Goal: Task Accomplishment & Management: Manage account settings

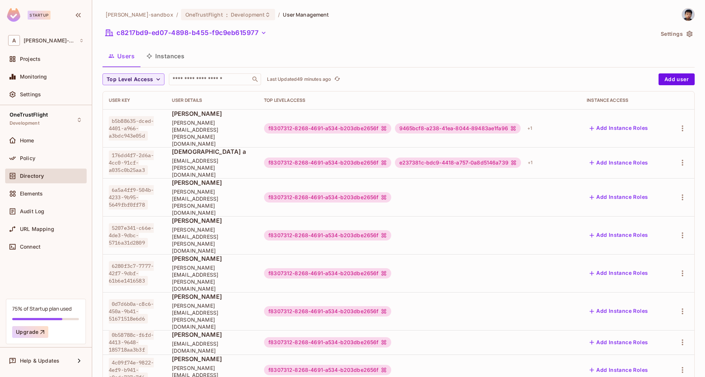
click at [397, 46] on div "alex-trustflight-sandbox / OneTrustFlight : Development / User Management c8217…" at bounding box center [399, 328] width 593 height 641
click at [205, 34] on button "c8217bd9-ed07-4898-b455-f9c9eb615977" at bounding box center [186, 33] width 167 height 12
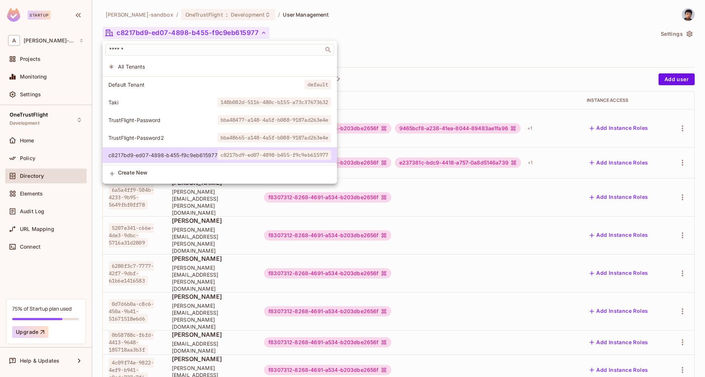
click at [30, 123] on div at bounding box center [352, 188] width 705 height 377
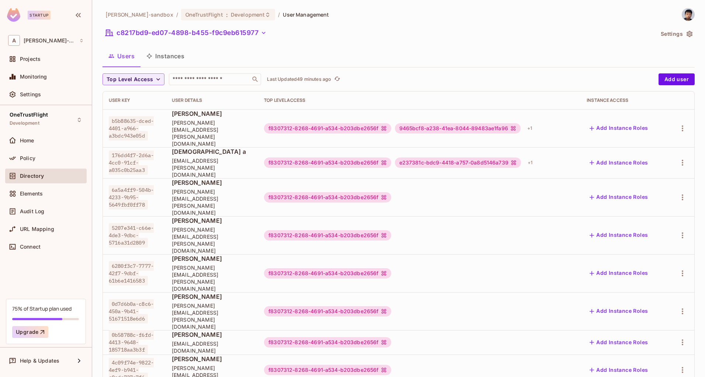
click at [44, 120] on div "OneTrustFlight Development" at bounding box center [29, 120] width 38 height 16
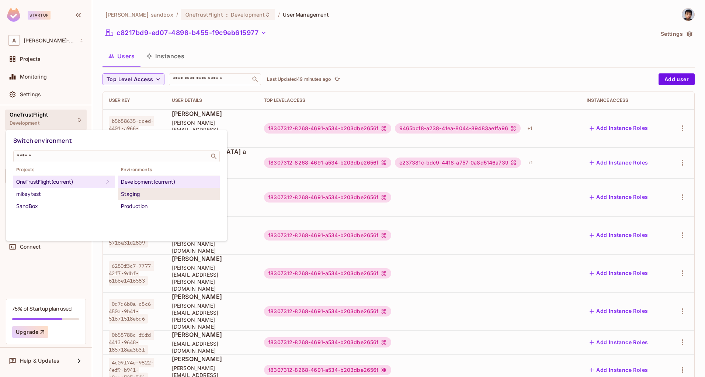
click at [146, 194] on div "Staging" at bounding box center [169, 194] width 96 height 9
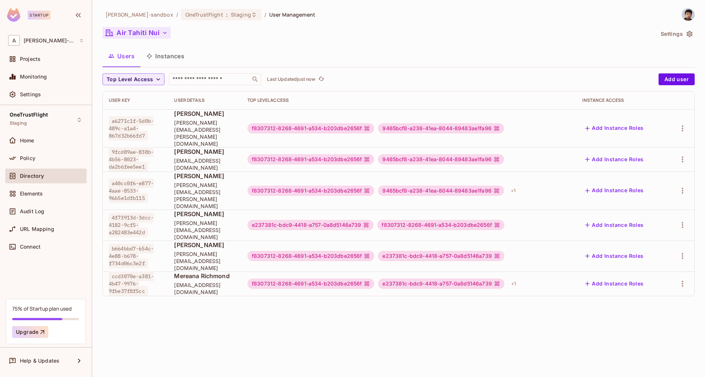
click at [164, 32] on icon "button" at bounding box center [164, 32] width 7 height 7
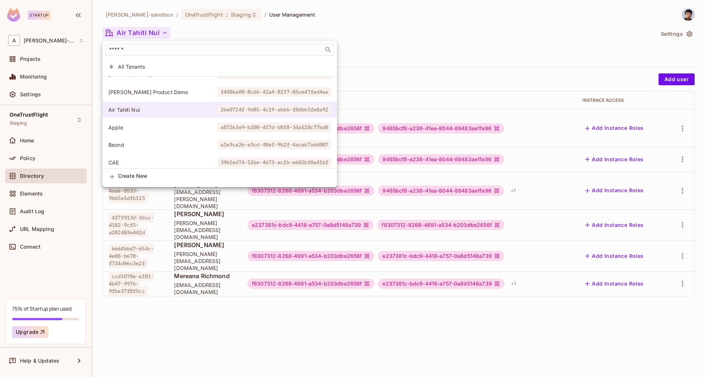
scroll to position [15, 0]
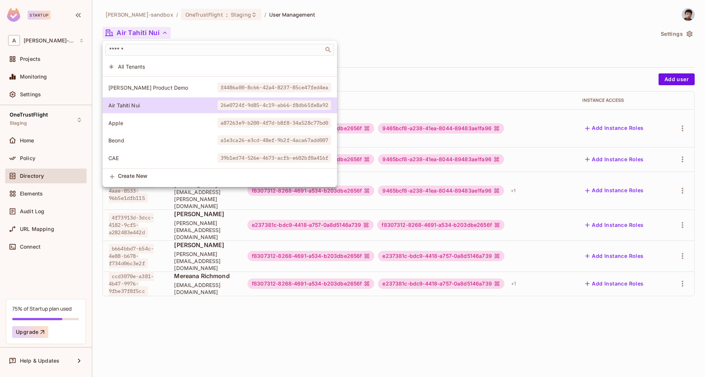
click at [133, 123] on span "Apple" at bounding box center [162, 123] width 109 height 7
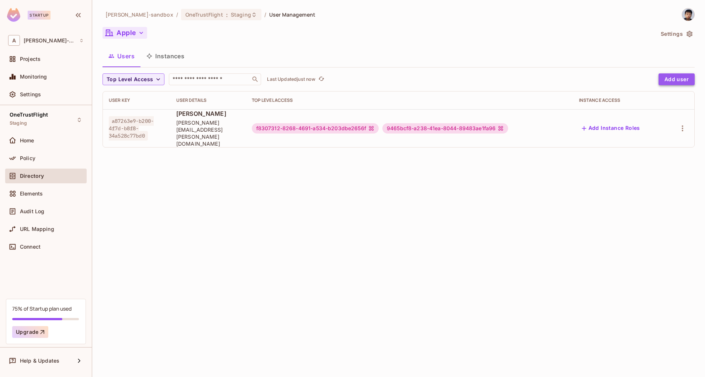
click at [670, 82] on button "Add user" at bounding box center [677, 79] width 36 height 12
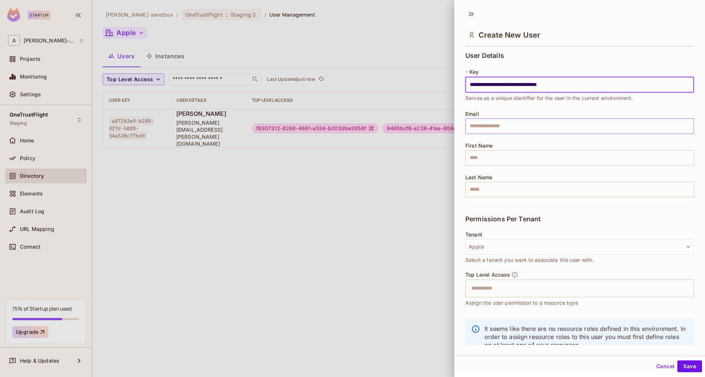
type input "**********"
click at [523, 125] on input "text" at bounding box center [580, 125] width 229 height 15
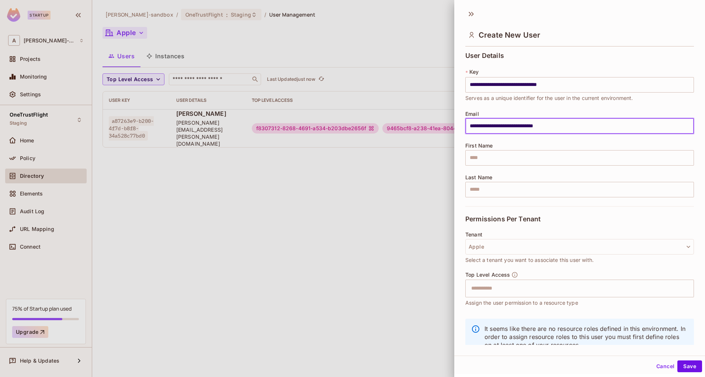
type input "**********"
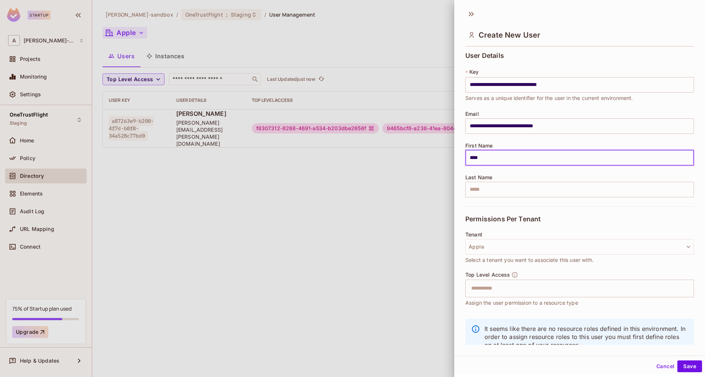
type input "****"
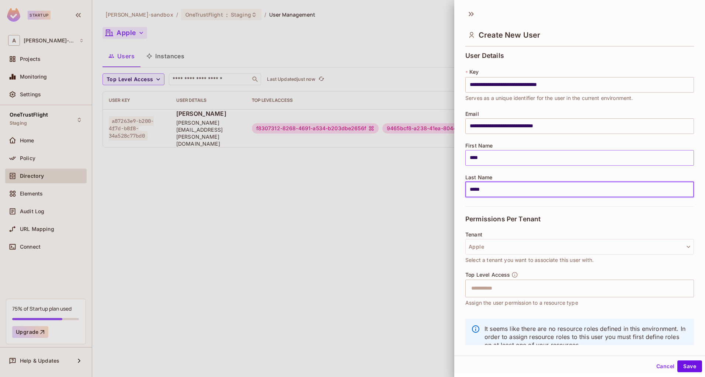
type input "*****"
click at [506, 153] on input "****" at bounding box center [580, 157] width 229 height 15
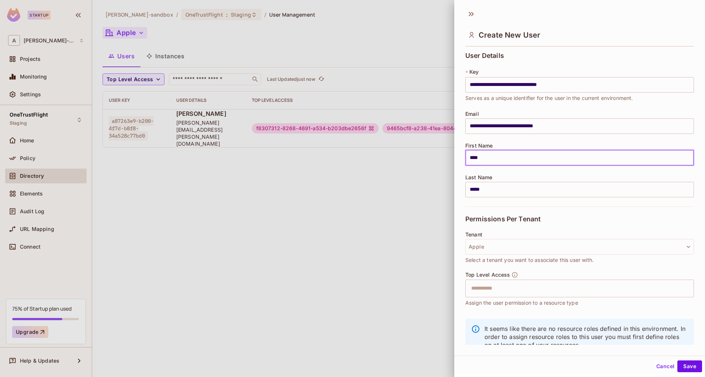
click at [508, 159] on input "****" at bounding box center [580, 157] width 229 height 15
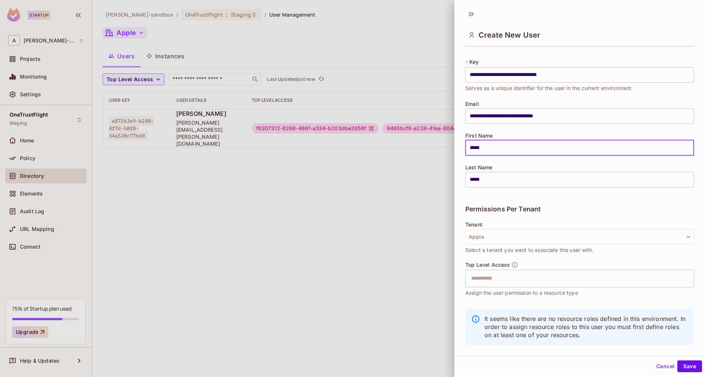
scroll to position [22, 0]
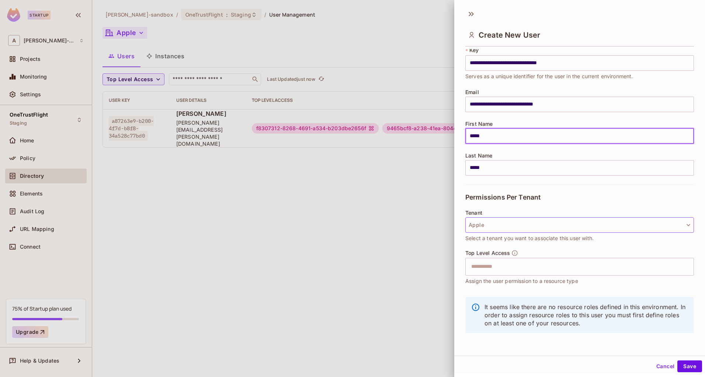
type input "*****"
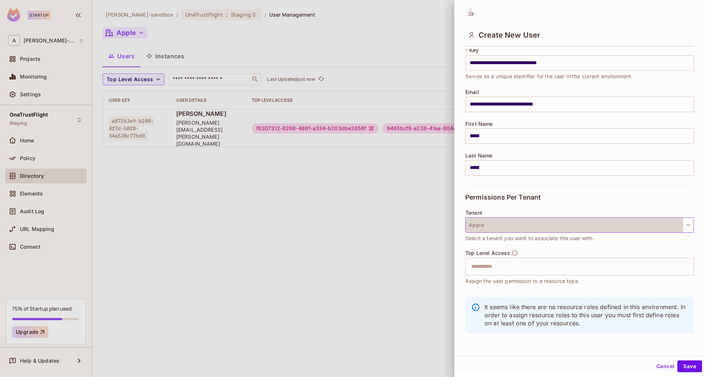
click at [529, 224] on button "Apple" at bounding box center [580, 224] width 229 height 15
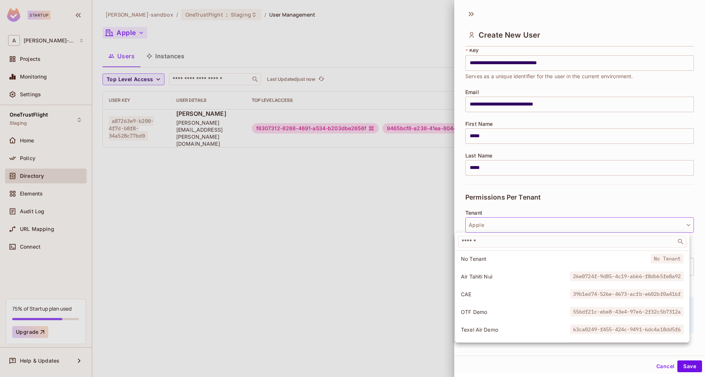
click at [529, 224] on div at bounding box center [352, 188] width 705 height 377
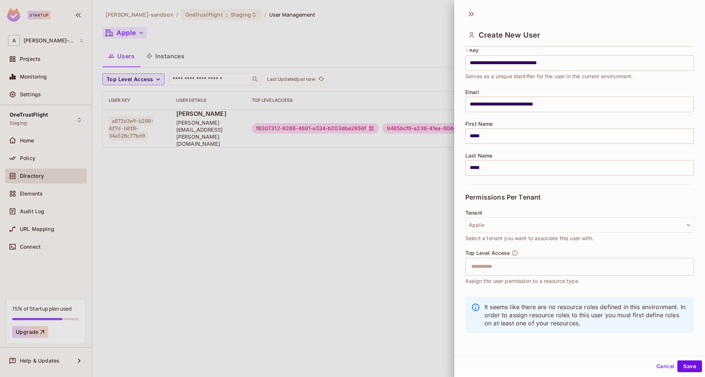
click at [537, 204] on div "Permissions Per Tenant" at bounding box center [580, 196] width 229 height 25
click at [516, 276] on div "Top Level Access ​ Assign the user permission to a resource type" at bounding box center [580, 267] width 229 height 35
click at [519, 266] on input "text" at bounding box center [573, 266] width 213 height 15
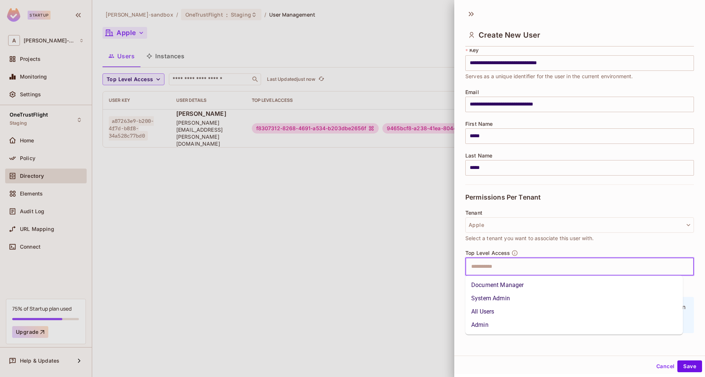
click at [493, 310] on li "All Users" at bounding box center [575, 311] width 218 height 13
click at [556, 269] on input "text" at bounding box center [590, 266] width 180 height 15
click at [534, 282] on li "Document Manager" at bounding box center [575, 285] width 218 height 13
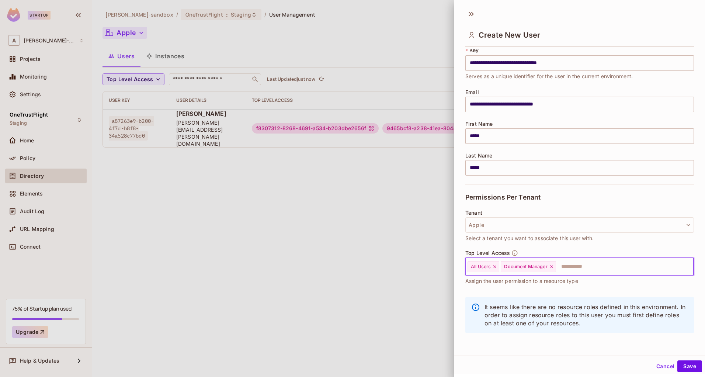
click at [597, 271] on input "text" at bounding box center [618, 266] width 123 height 15
click at [608, 251] on div "Top Level Access All Users Document Manager ​ Assign the user permission to a r…" at bounding box center [580, 267] width 229 height 35
click at [680, 366] on button "Save" at bounding box center [690, 366] width 25 height 12
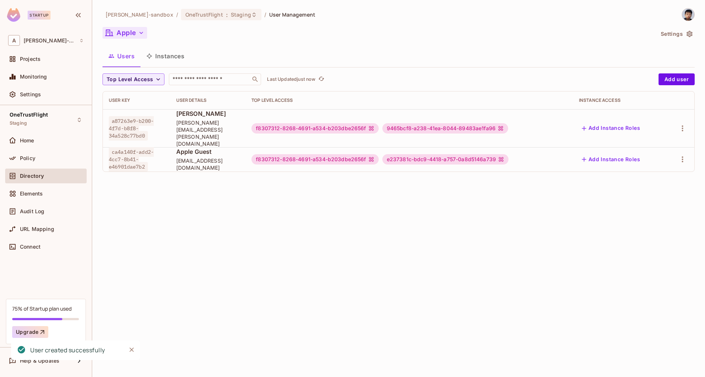
click at [369, 245] on div "alex-trustflight-sandbox / OneTrustFlight : Staging / User Management Apple Set…" at bounding box center [398, 188] width 613 height 377
click at [680, 155] on icon "button" at bounding box center [683, 159] width 9 height 9
click at [641, 161] on div "Edit" at bounding box center [644, 162] width 10 height 7
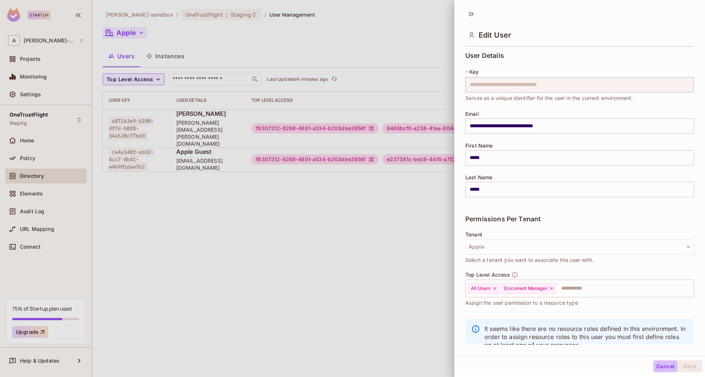
click at [658, 365] on button "Cancel" at bounding box center [666, 366] width 24 height 12
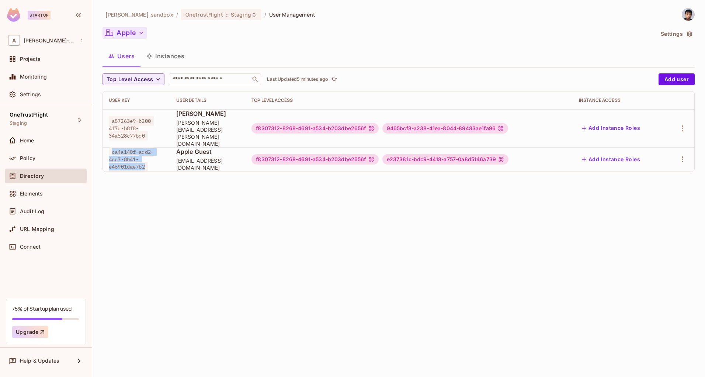
drag, startPoint x: 111, startPoint y: 136, endPoint x: 149, endPoint y: 153, distance: 41.6
click at [149, 153] on span "ca4a140f-add2-4cc7-8b41-e46901dae7b2" at bounding box center [131, 159] width 45 height 24
copy span "ca4a140f-add2-4cc7-8b41-e46901dae7b2"
drag, startPoint x: 422, startPoint y: 146, endPoint x: 528, endPoint y: 141, distance: 106.0
click at [509, 154] on div "e237381c-bdc9-4418-a757-0a8d5146a739" at bounding box center [446, 159] width 126 height 10
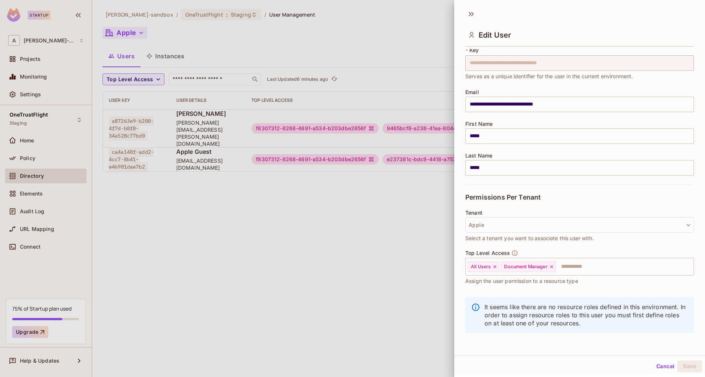
click at [664, 365] on button "Cancel" at bounding box center [666, 366] width 24 height 12
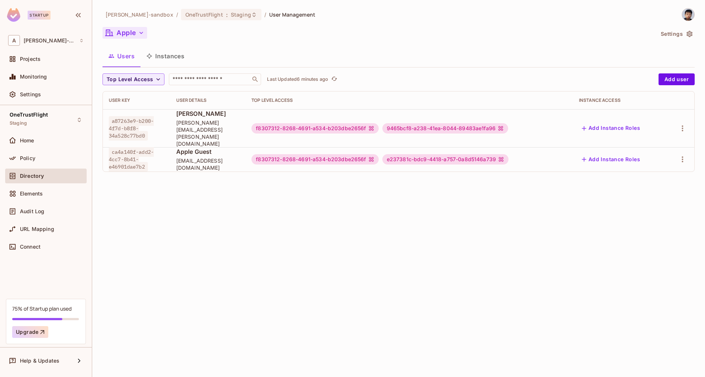
click at [465, 154] on div "e237381c-bdc9-4418-a757-0a8d5146a739" at bounding box center [446, 159] width 126 height 10
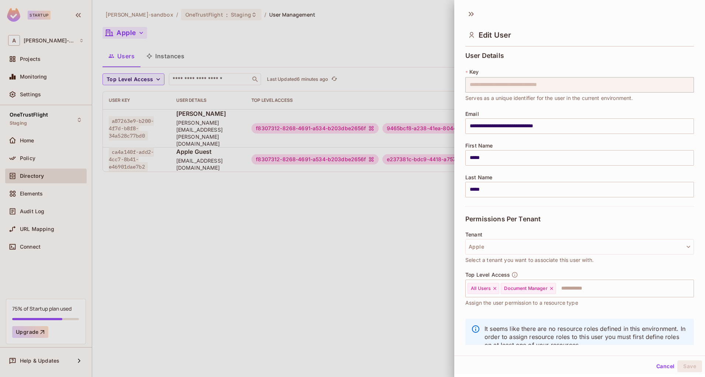
click at [358, 284] on div at bounding box center [352, 188] width 705 height 377
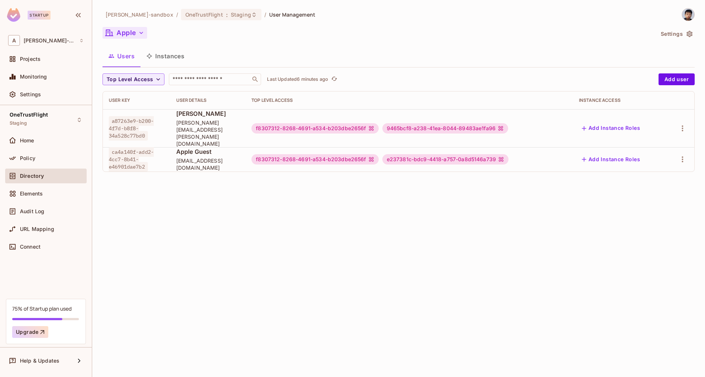
click at [419, 218] on div "alex-trustflight-sandbox / OneTrustFlight : Staging / User Management Apple Set…" at bounding box center [398, 188] width 613 height 377
click at [684, 124] on icon "button" at bounding box center [683, 128] width 9 height 9
click at [647, 154] on div "Edit Attributes" at bounding box center [657, 154] width 37 height 7
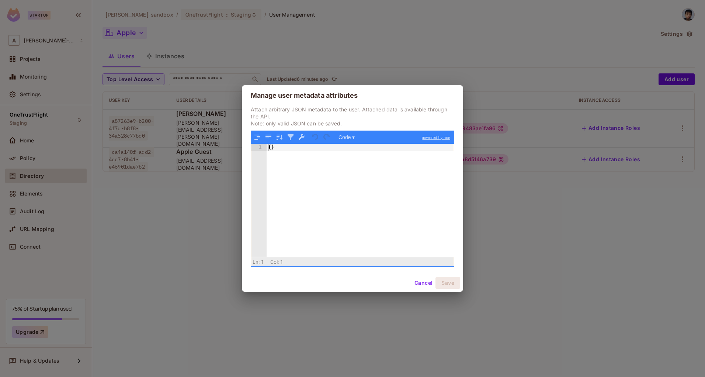
click at [271, 149] on div "{ }" at bounding box center [360, 207] width 187 height 127
click at [423, 284] on button "Cancel" at bounding box center [424, 283] width 24 height 12
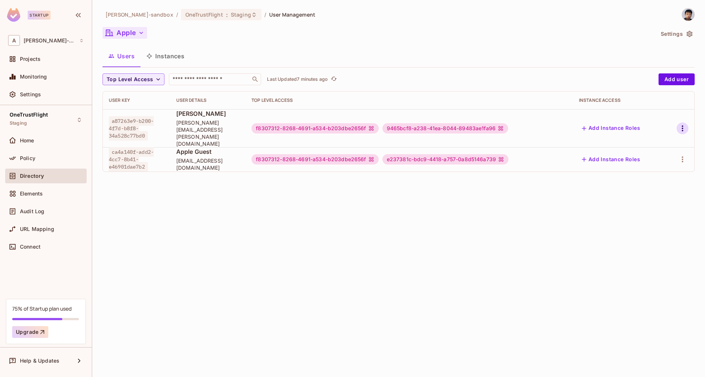
click at [681, 124] on icon "button" at bounding box center [683, 128] width 9 height 9
click at [674, 155] on div "Edit Attributes" at bounding box center [657, 154] width 37 height 7
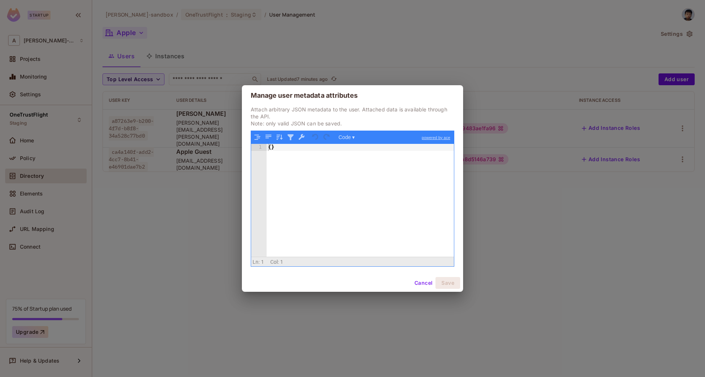
drag, startPoint x: 376, startPoint y: 182, endPoint x: 372, endPoint y: 183, distance: 3.7
click at [373, 183] on div "{ }" at bounding box center [360, 207] width 187 height 127
drag, startPoint x: 300, startPoint y: 170, endPoint x: 193, endPoint y: 138, distance: 111.7
click at [194, 137] on div "Manage user metadata attributes Attach arbitrary JSON metadata to the user. Att…" at bounding box center [352, 188] width 705 height 377
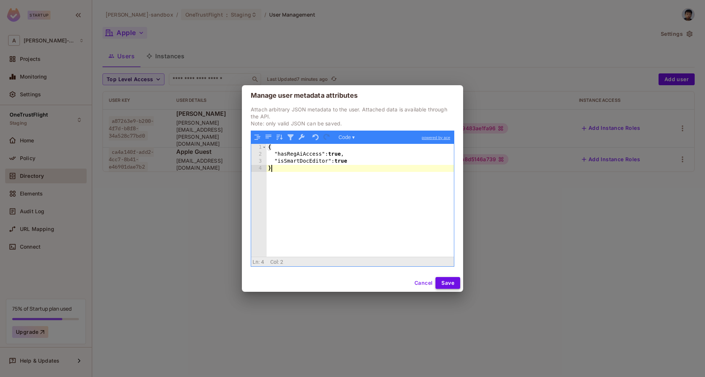
click at [446, 286] on button "Save" at bounding box center [448, 283] width 25 height 12
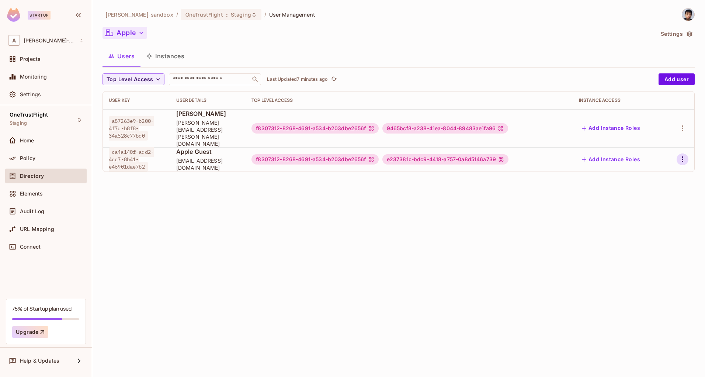
click at [680, 155] on icon "button" at bounding box center [683, 159] width 9 height 9
click at [641, 178] on div "Edit Attributes" at bounding box center [657, 178] width 37 height 7
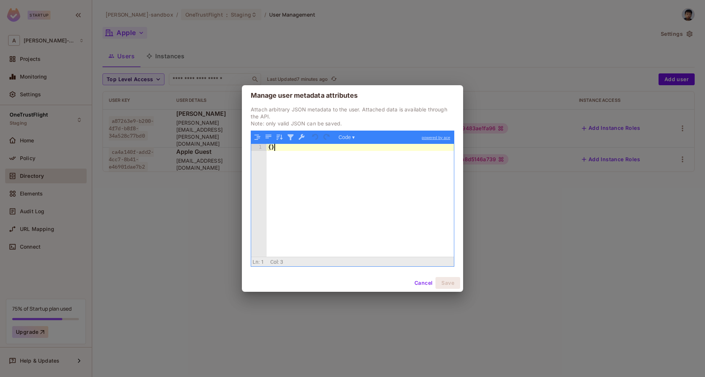
drag, startPoint x: 338, startPoint y: 179, endPoint x: 146, endPoint y: 128, distance: 198.3
click at [146, 128] on div "Manage user metadata attributes Attach arbitrary JSON metadata to the user. Att…" at bounding box center [352, 188] width 705 height 377
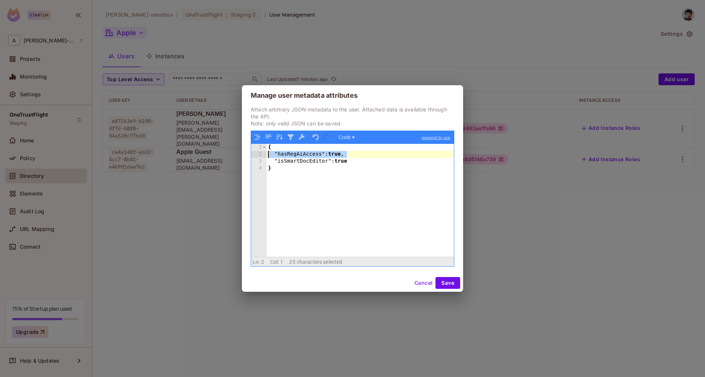
drag, startPoint x: 359, startPoint y: 155, endPoint x: 214, endPoint y: 156, distance: 145.4
click at [214, 156] on div "Manage user metadata attributes Attach arbitrary JSON metadata to the user. Att…" at bounding box center [352, 188] width 705 height 377
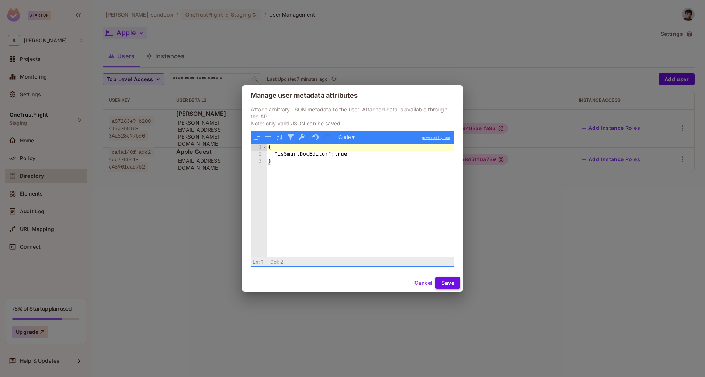
click at [453, 286] on button "Save" at bounding box center [448, 283] width 25 height 12
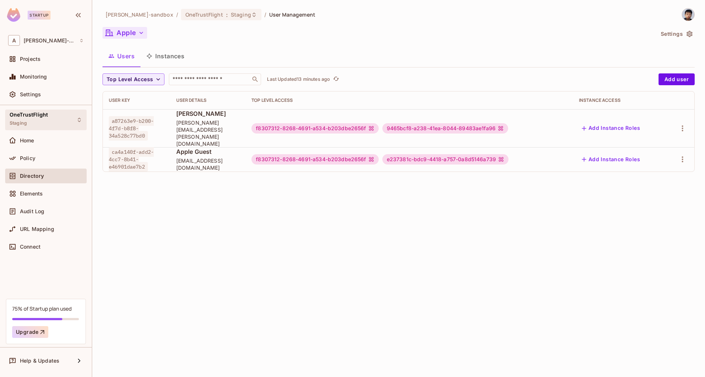
click at [47, 121] on div "OneTrustFlight Staging" at bounding box center [46, 120] width 82 height 20
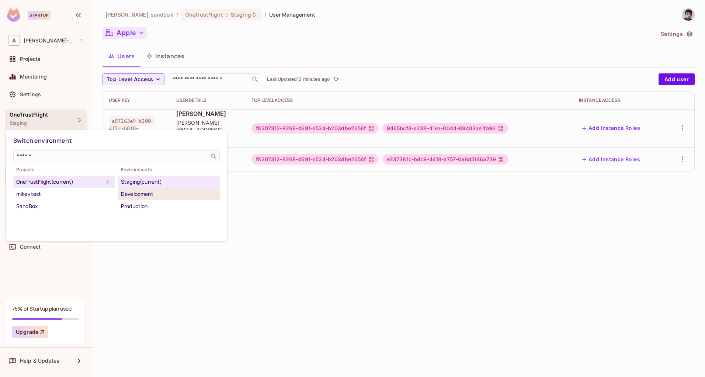
click at [154, 196] on div "Development" at bounding box center [169, 194] width 96 height 9
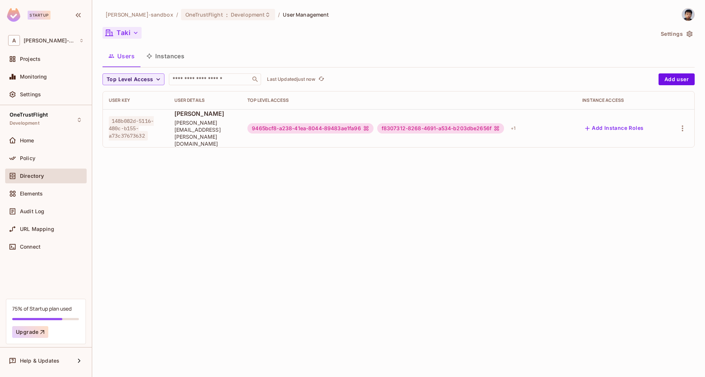
click at [131, 35] on button "Taki" at bounding box center [122, 33] width 39 height 12
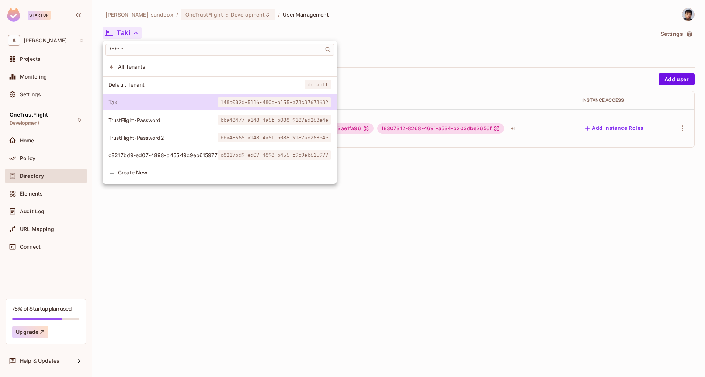
click at [173, 152] on span "c8217bd9-ed07-4898-b455-f9c9eb615977" at bounding box center [162, 155] width 109 height 7
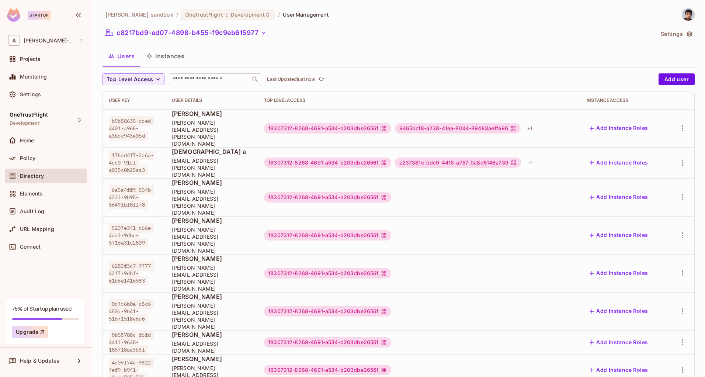
click at [201, 79] on input "text" at bounding box center [209, 79] width 77 height 7
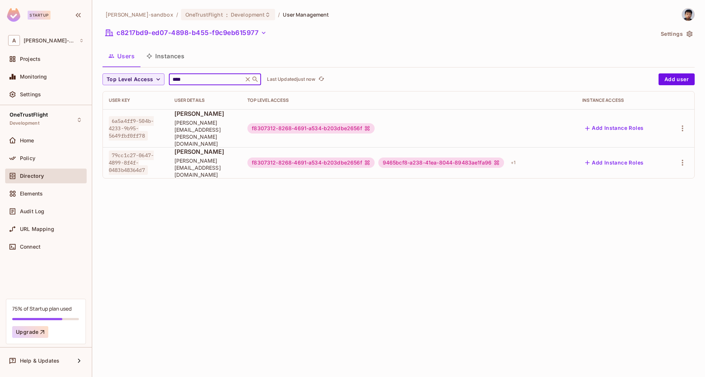
type input "****"
click at [300, 56] on div "Users Instances" at bounding box center [399, 56] width 593 height 18
click at [679, 158] on icon "button" at bounding box center [683, 162] width 9 height 9
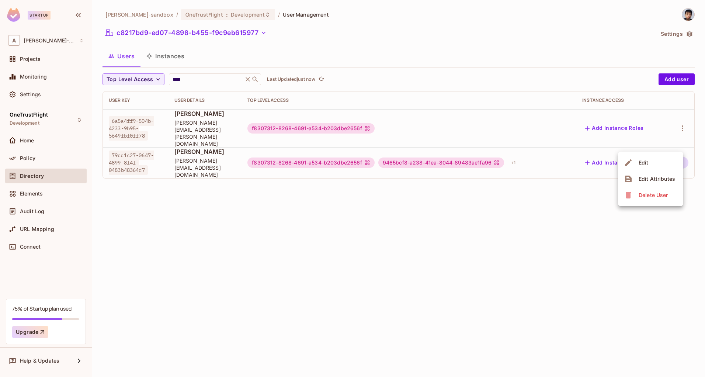
click at [643, 165] on div "Edit" at bounding box center [644, 162] width 10 height 7
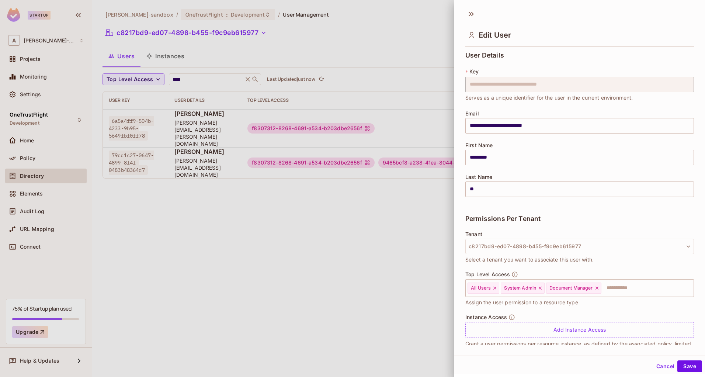
scroll to position [0, 0]
drag, startPoint x: 373, startPoint y: 211, endPoint x: 409, endPoint y: 118, distance: 99.5
click at [374, 210] on div at bounding box center [352, 188] width 705 height 377
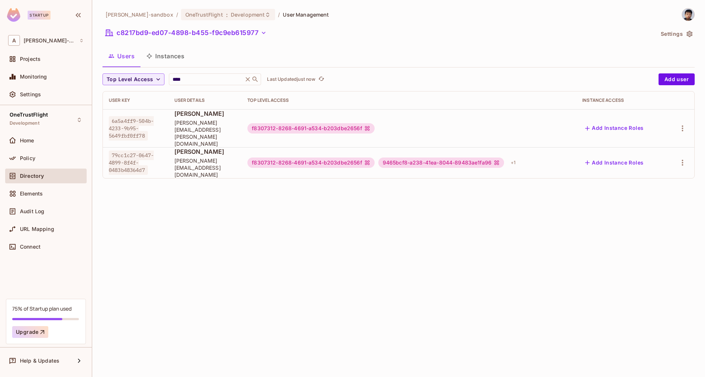
click at [315, 239] on div "alex-trustflight-sandbox / OneTrustFlight : Development / User Management c8217…" at bounding box center [398, 188] width 613 height 377
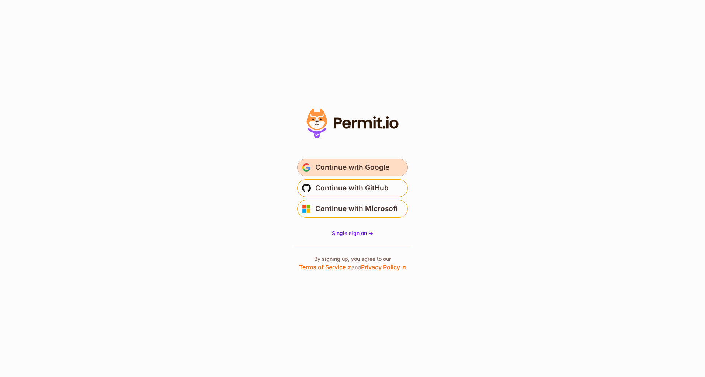
click at [344, 167] on span "Continue with Google" at bounding box center [352, 168] width 74 height 12
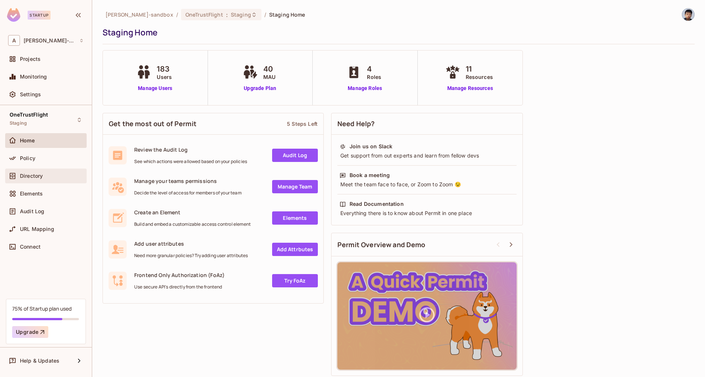
click at [53, 172] on div "Directory" at bounding box center [46, 176] width 76 height 9
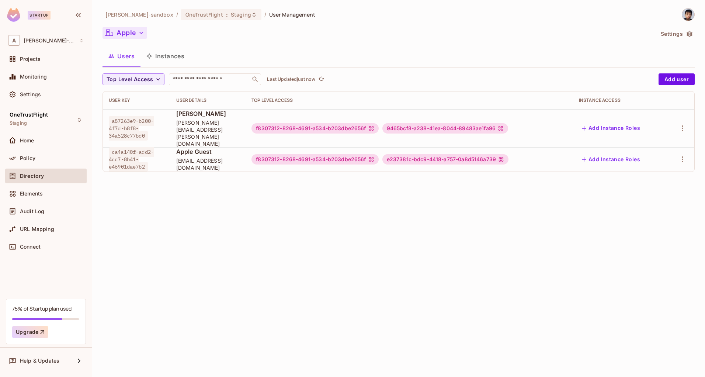
click at [139, 36] on icon "button" at bounding box center [141, 32] width 7 height 7
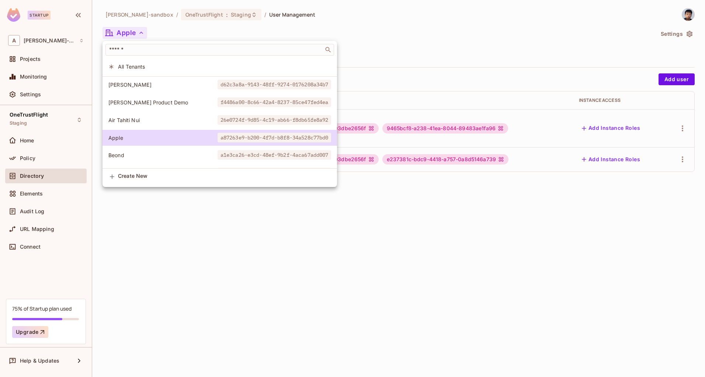
click at [136, 123] on span "Air Tahiti Nui" at bounding box center [162, 120] width 109 height 7
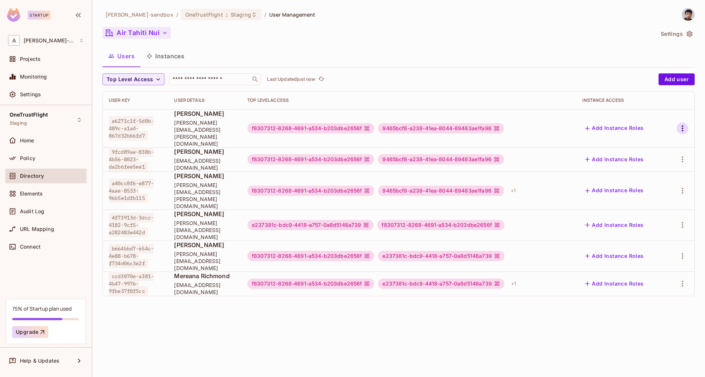
click at [684, 124] on icon "button" at bounding box center [683, 128] width 9 height 9
click at [657, 153] on div "Edit Attributes" at bounding box center [657, 154] width 37 height 7
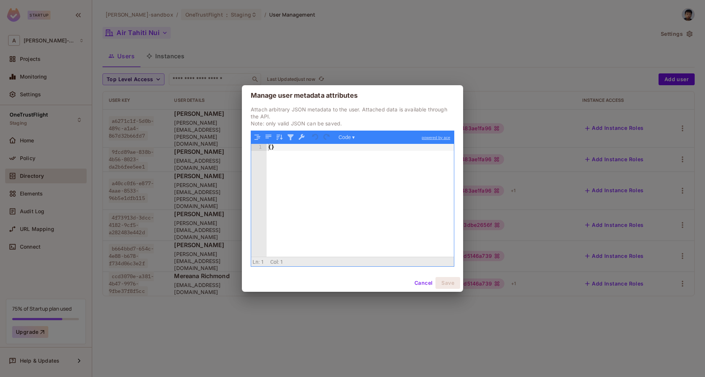
click at [414, 279] on button "Cancel" at bounding box center [424, 283] width 24 height 12
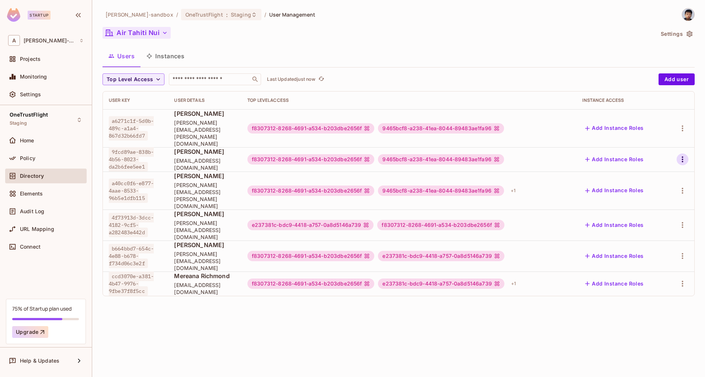
click at [683, 155] on icon "button" at bounding box center [683, 159] width 9 height 9
click at [642, 177] on div "Edit Attributes" at bounding box center [657, 178] width 37 height 7
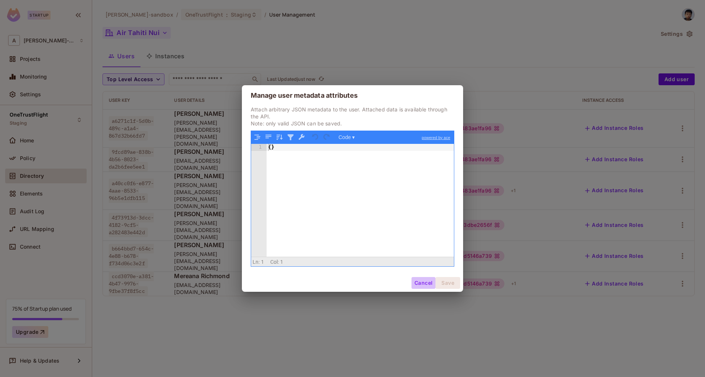
click at [414, 284] on button "Cancel" at bounding box center [424, 283] width 24 height 12
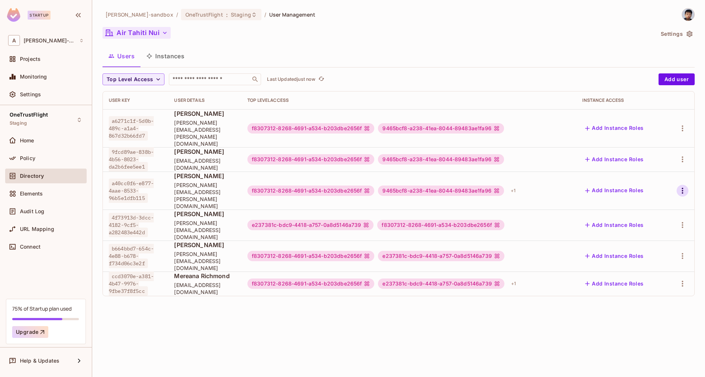
click at [682, 188] on icon "button" at bounding box center [682, 191] width 1 height 6
click at [651, 203] on div "Edit Attributes" at bounding box center [657, 203] width 37 height 7
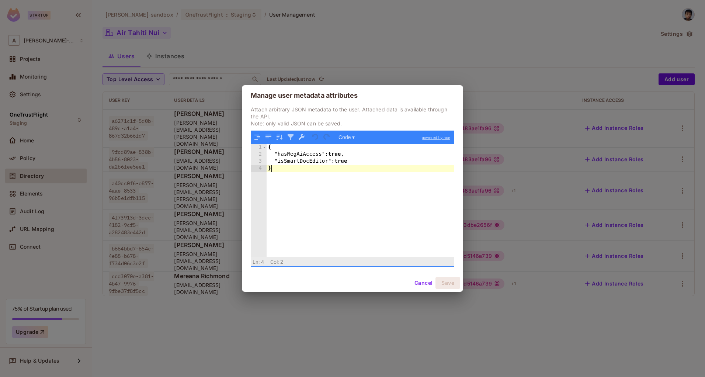
drag, startPoint x: 329, startPoint y: 182, endPoint x: 148, endPoint y: 106, distance: 196.5
click at [140, 104] on div "Manage user metadata attributes Attach arbitrary JSON metadata to the user. Att…" at bounding box center [352, 188] width 705 height 377
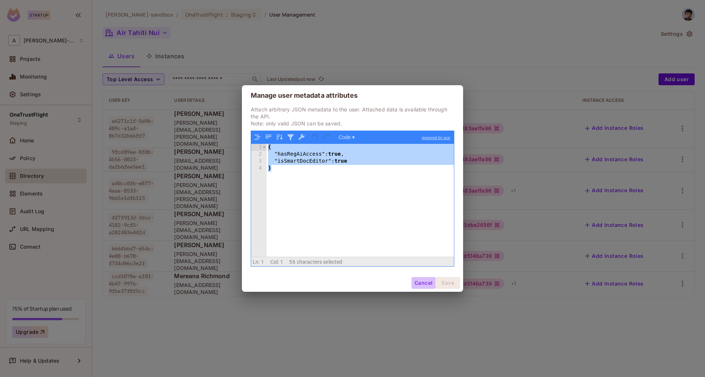
click at [420, 283] on button "Cancel" at bounding box center [424, 283] width 24 height 12
